Goal: Task Accomplishment & Management: Complete application form

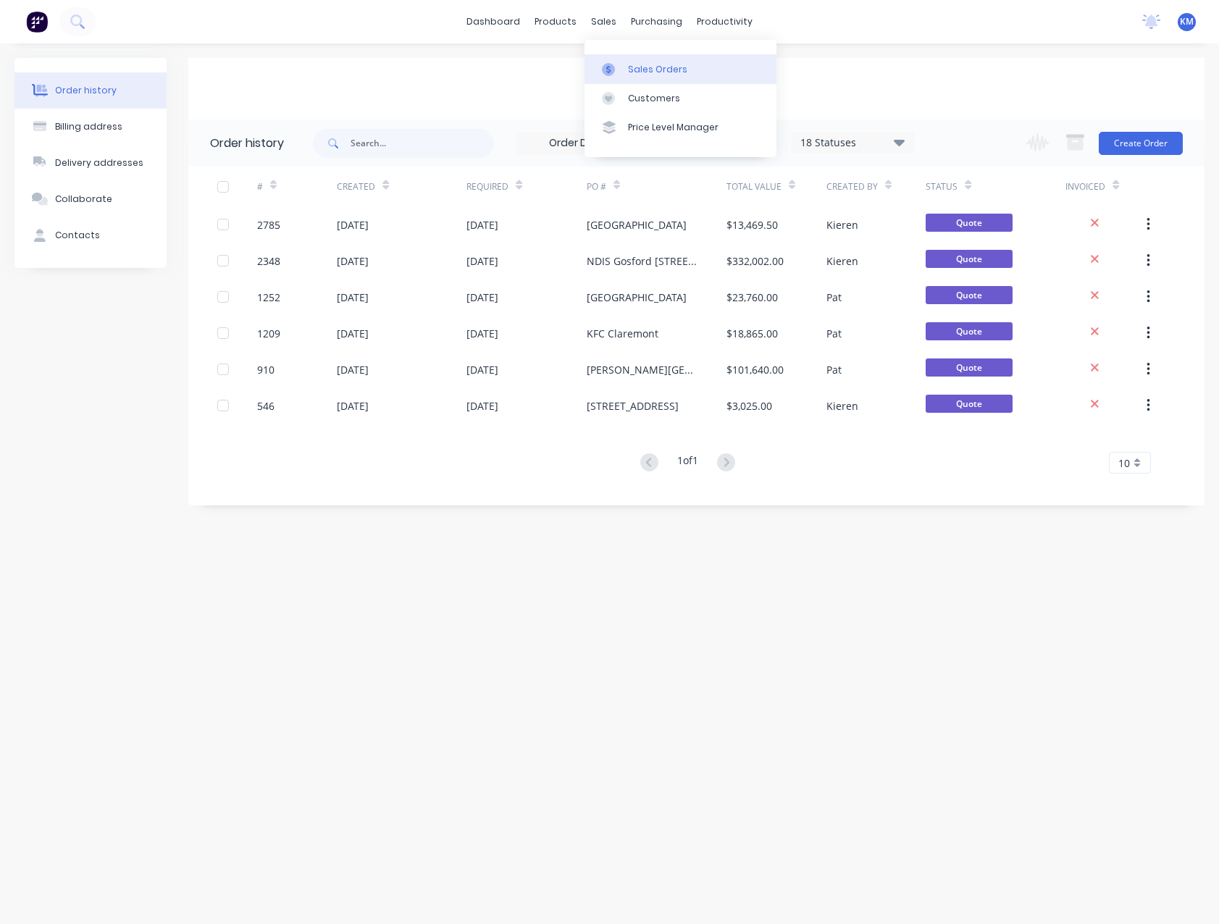
click at [631, 71] on div "Sales Orders" at bounding box center [657, 69] width 59 height 13
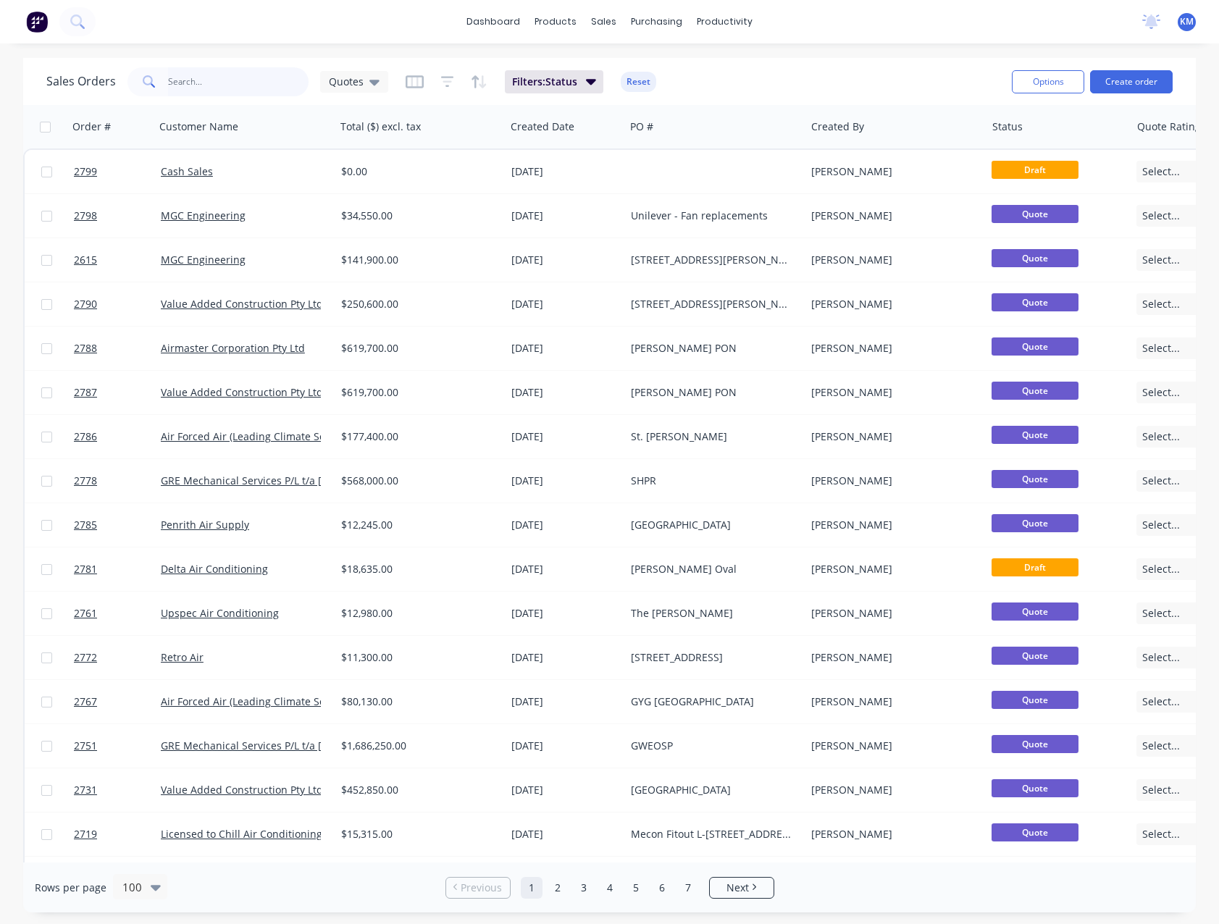
click at [236, 83] on input "text" at bounding box center [238, 81] width 141 height 29
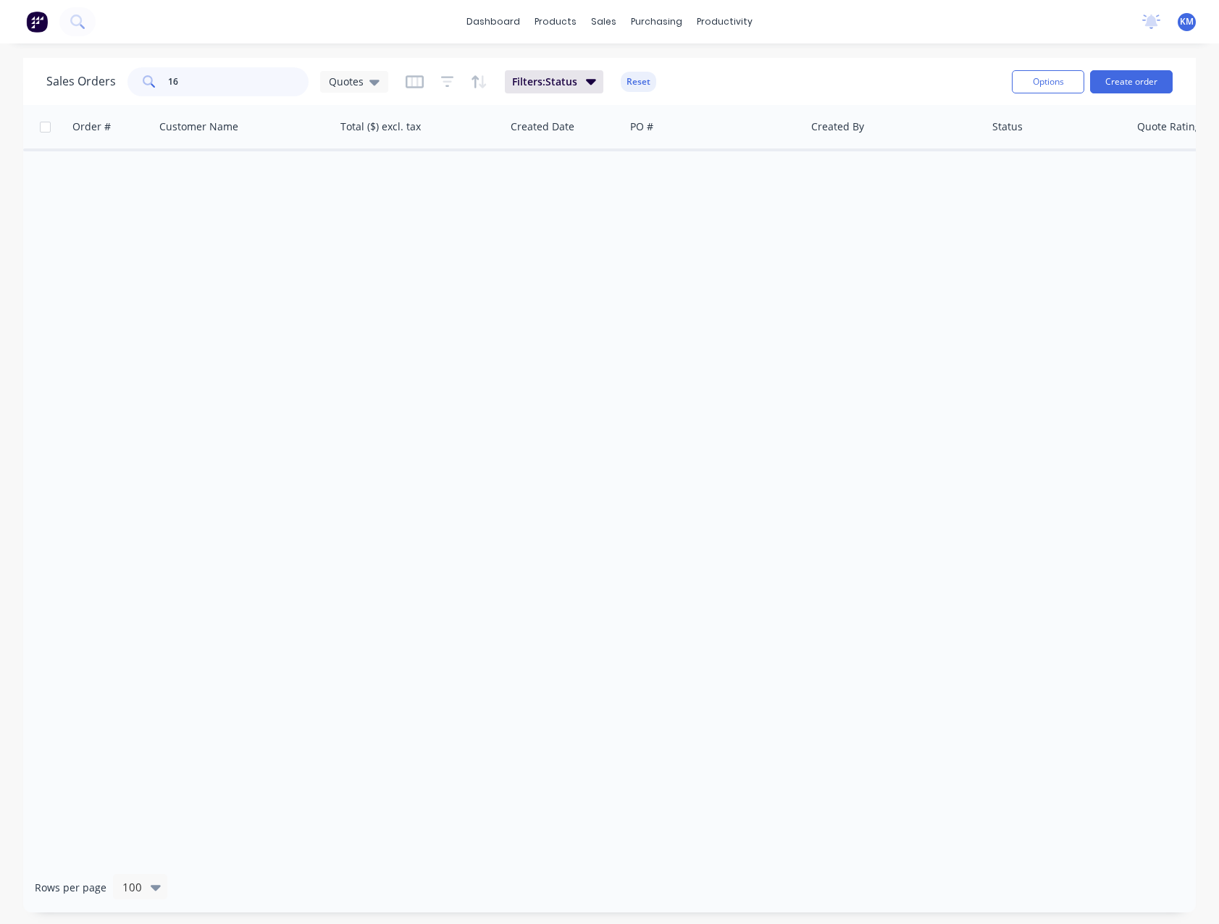
type input "1"
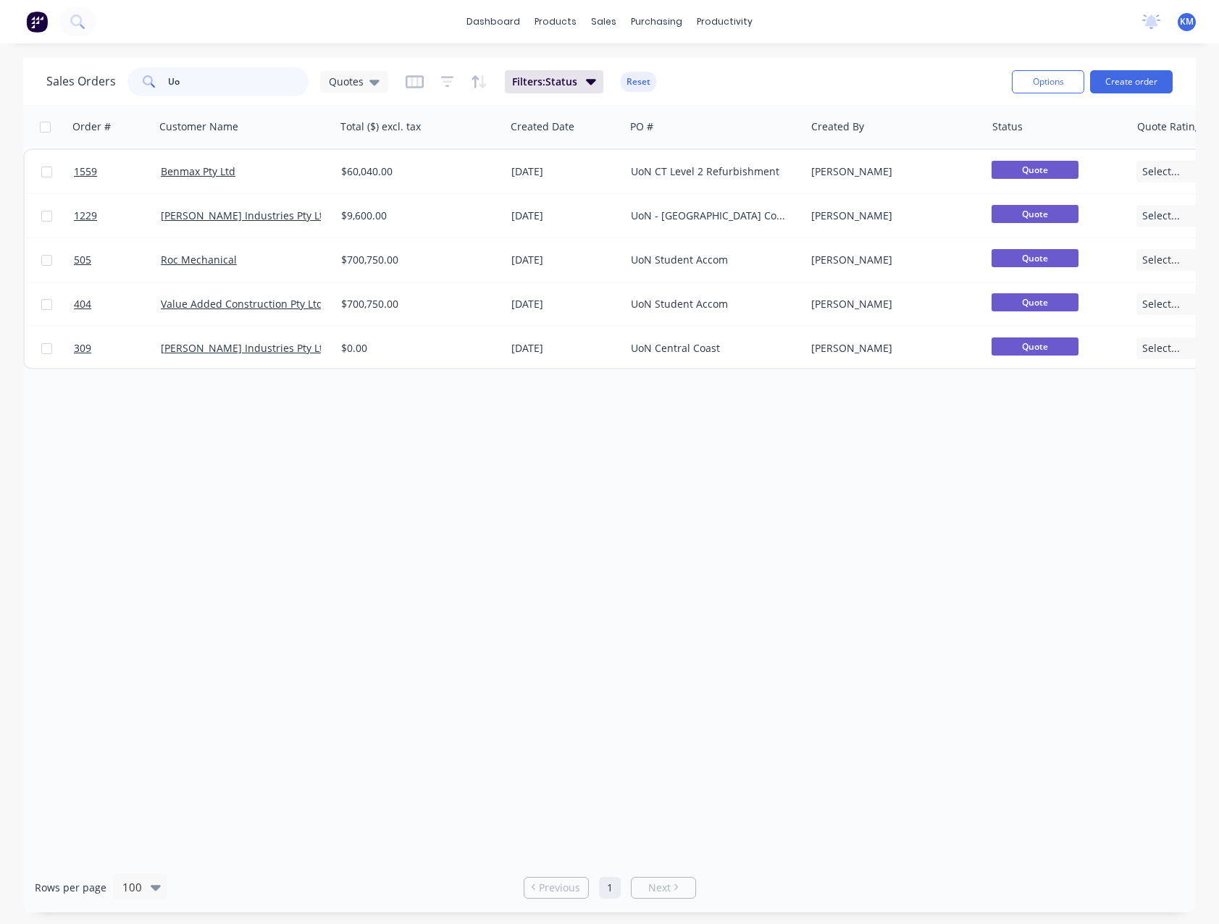
type input "U"
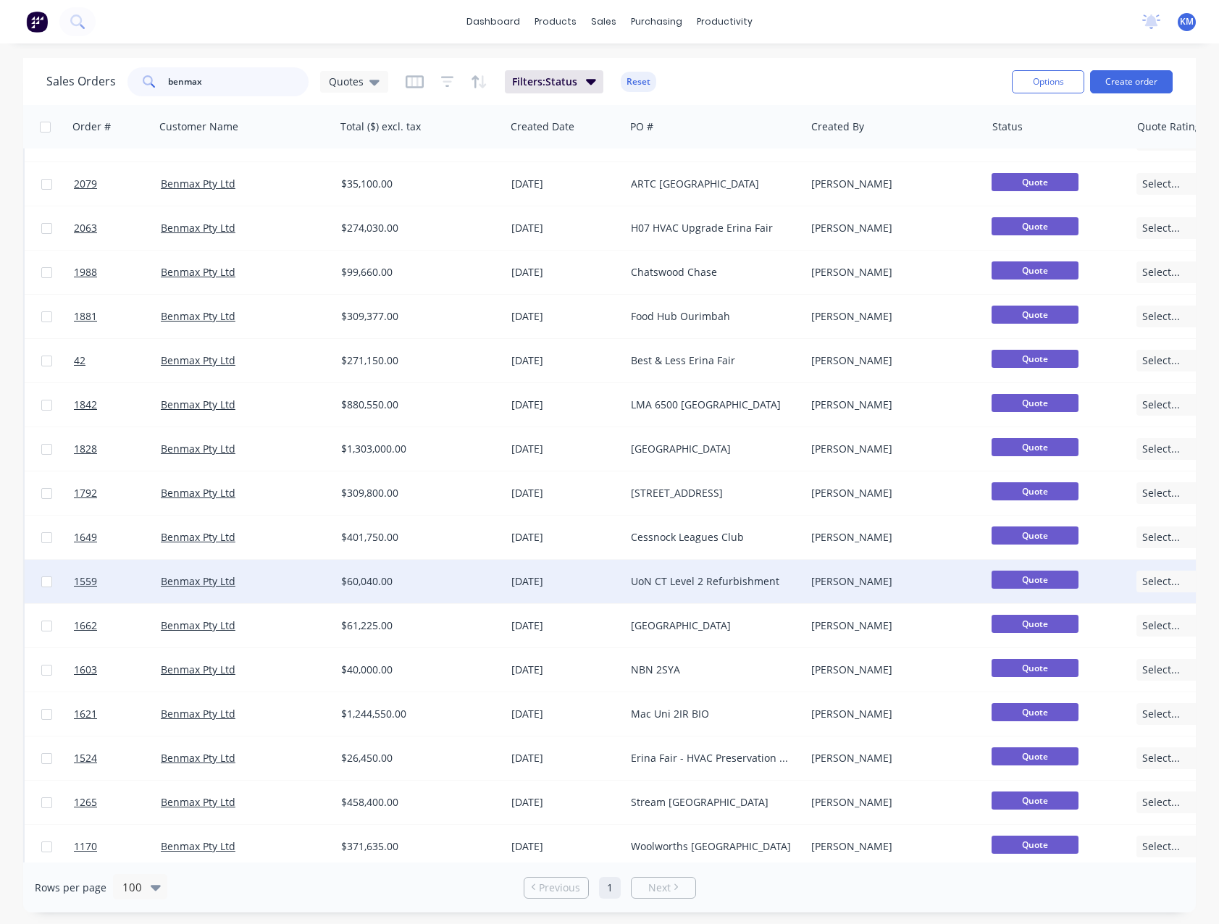
scroll to position [652, 0]
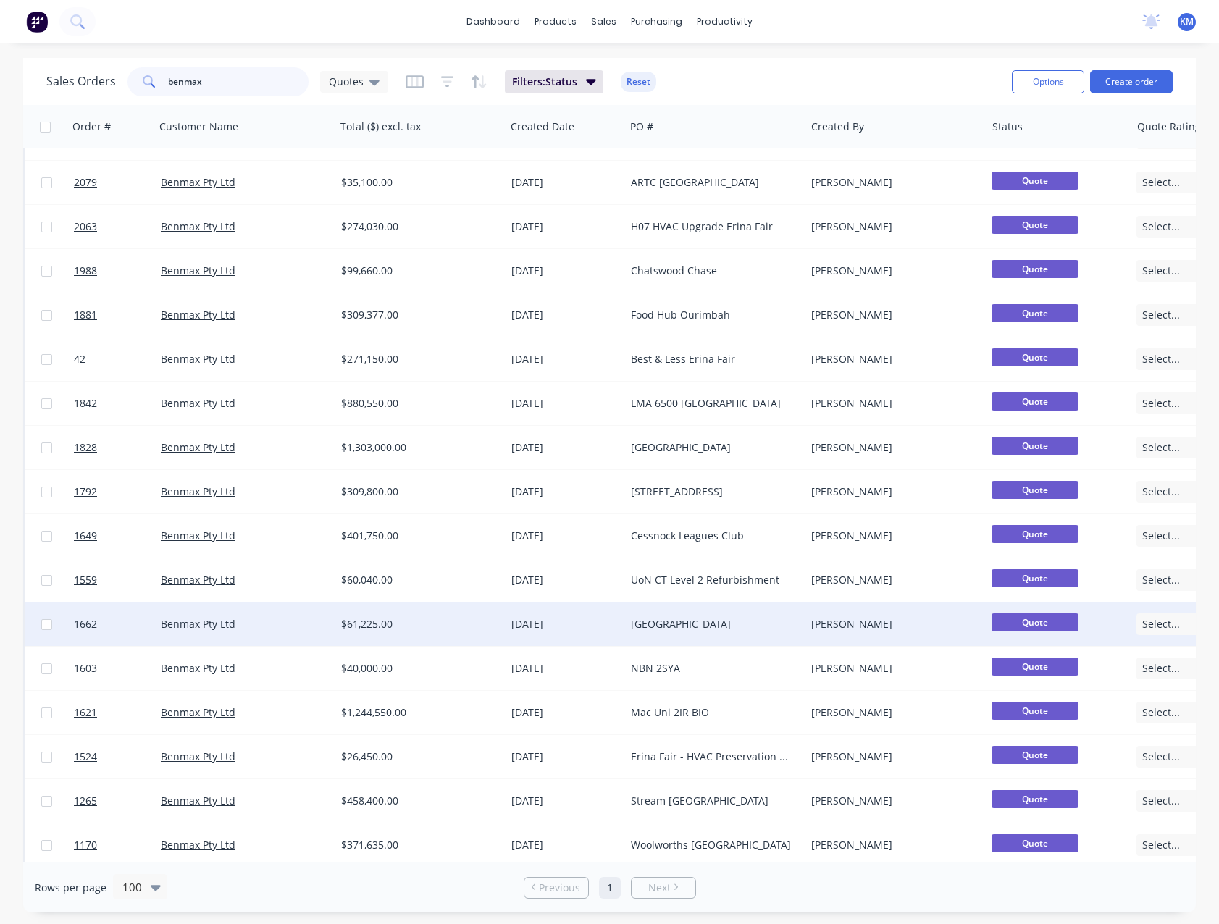
type input "benmax"
click at [693, 621] on div "[GEOGRAPHIC_DATA]" at bounding box center [711, 624] width 161 height 14
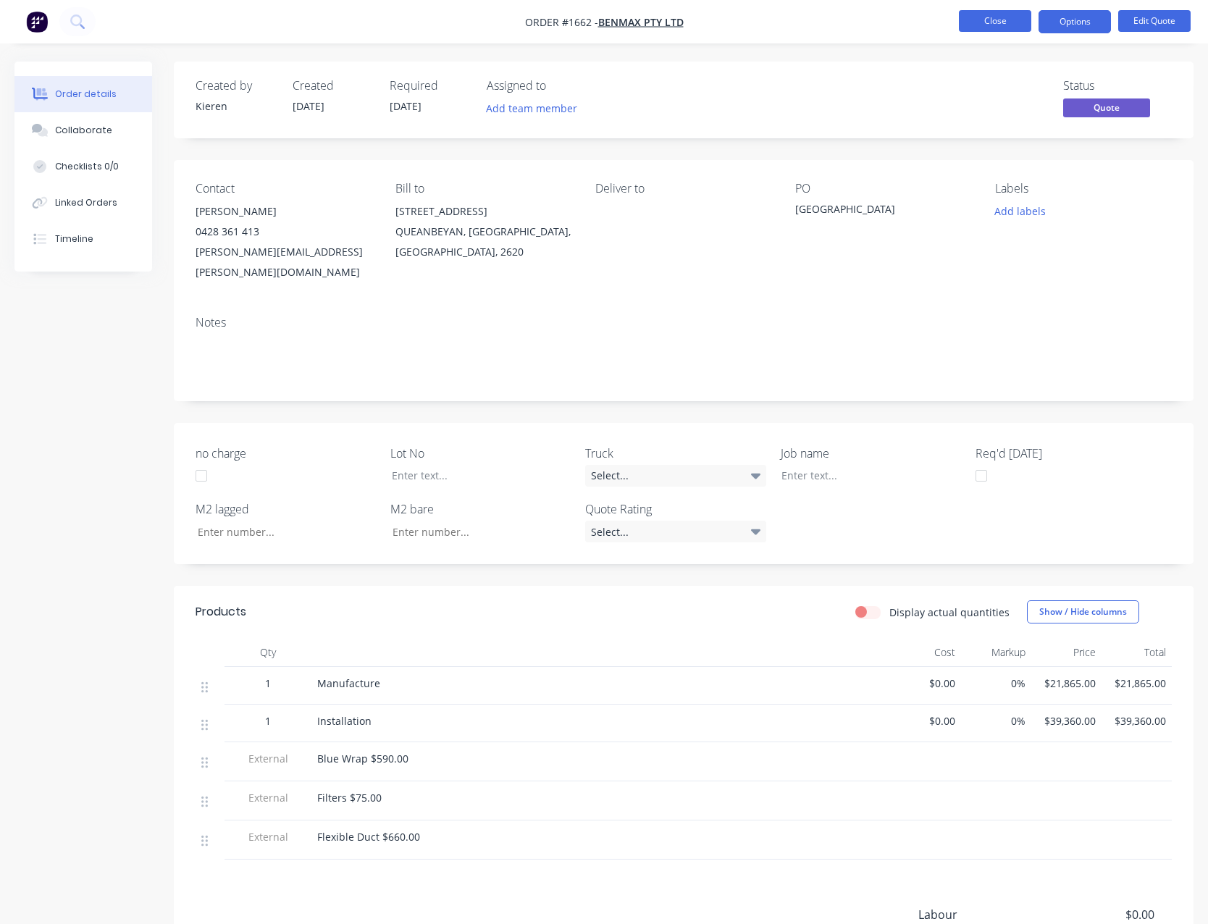
click at [970, 22] on button "Close" at bounding box center [995, 21] width 72 height 22
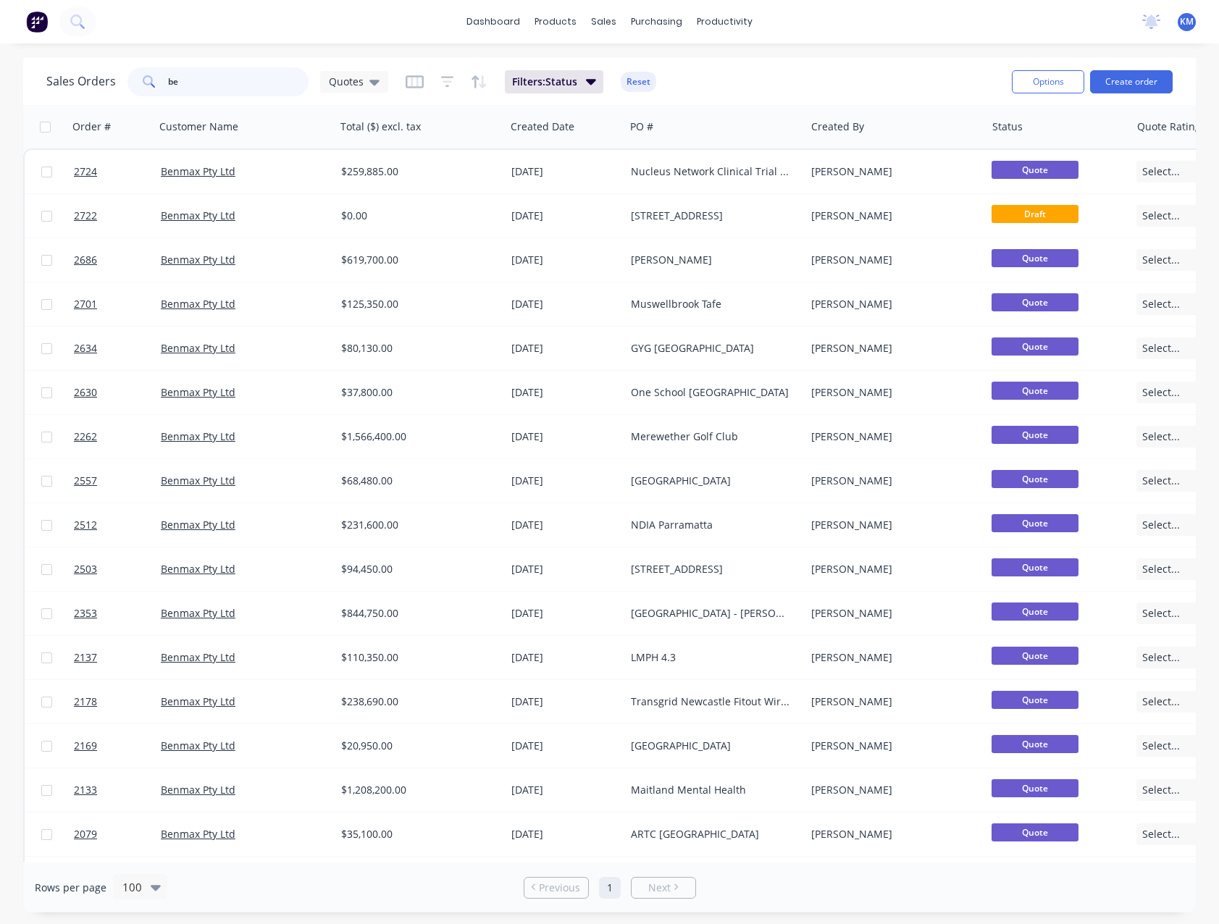
type input "b"
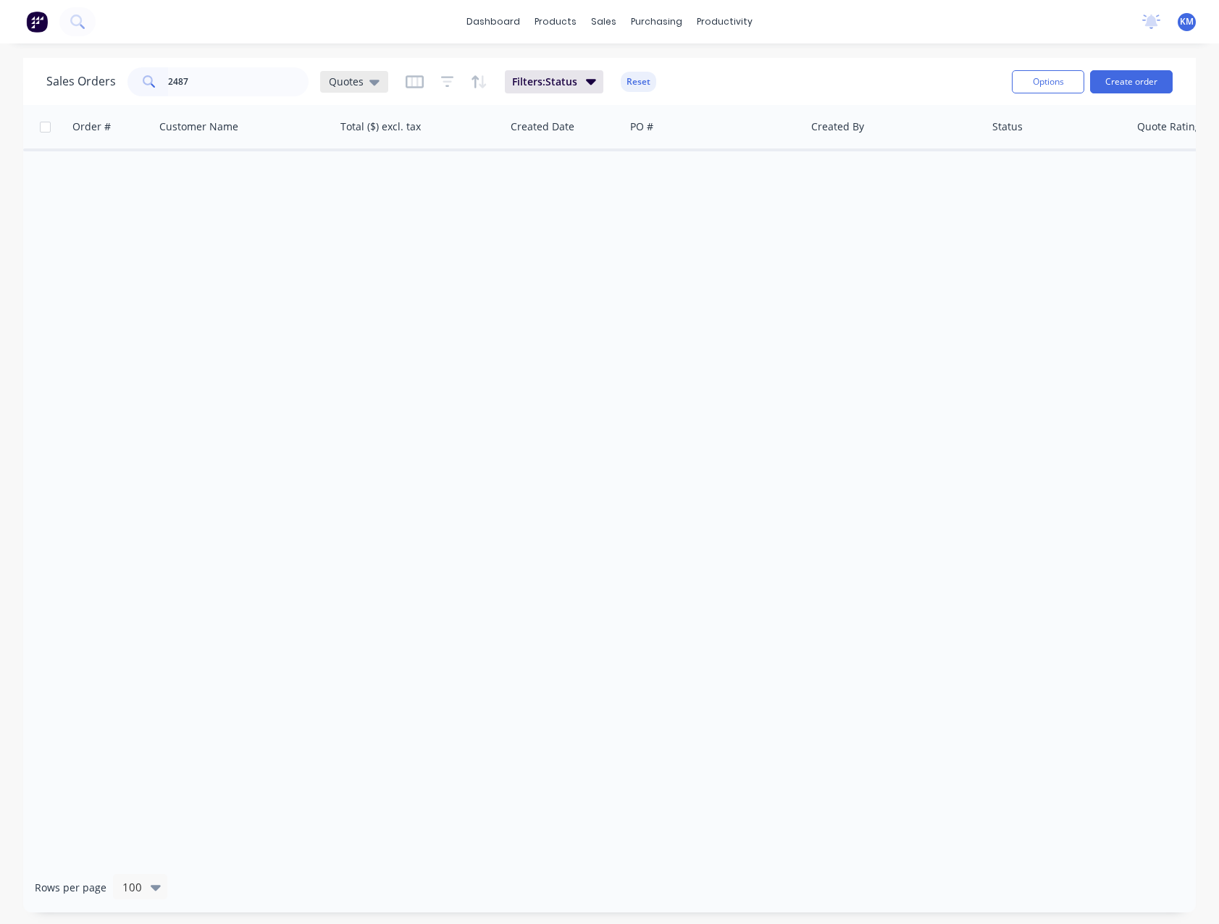
click at [370, 87] on icon at bounding box center [374, 82] width 10 height 16
click at [363, 208] on button "None" at bounding box center [406, 205] width 165 height 17
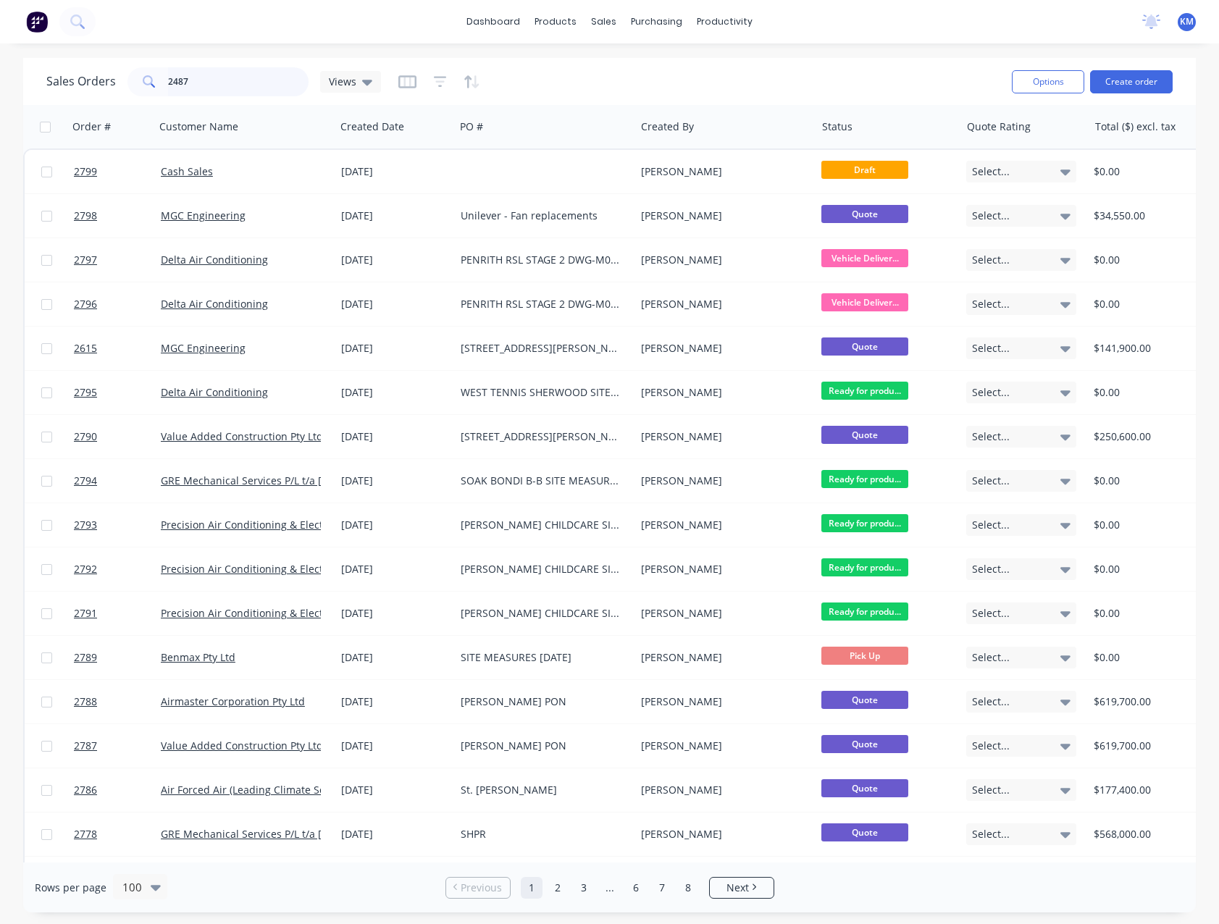
click at [204, 89] on input "2487" at bounding box center [238, 81] width 141 height 29
type input "2"
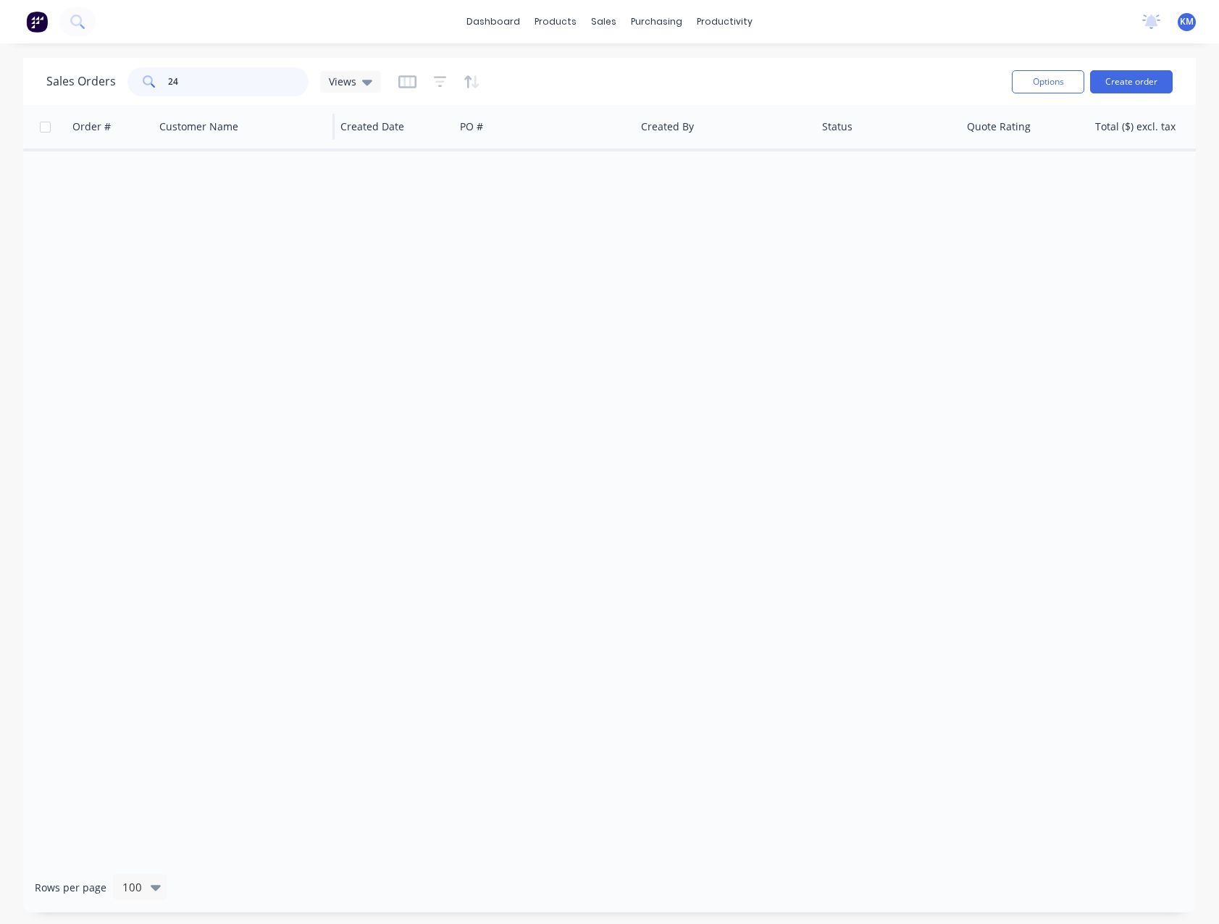
type input "2"
